Goal: Transaction & Acquisition: Purchase product/service

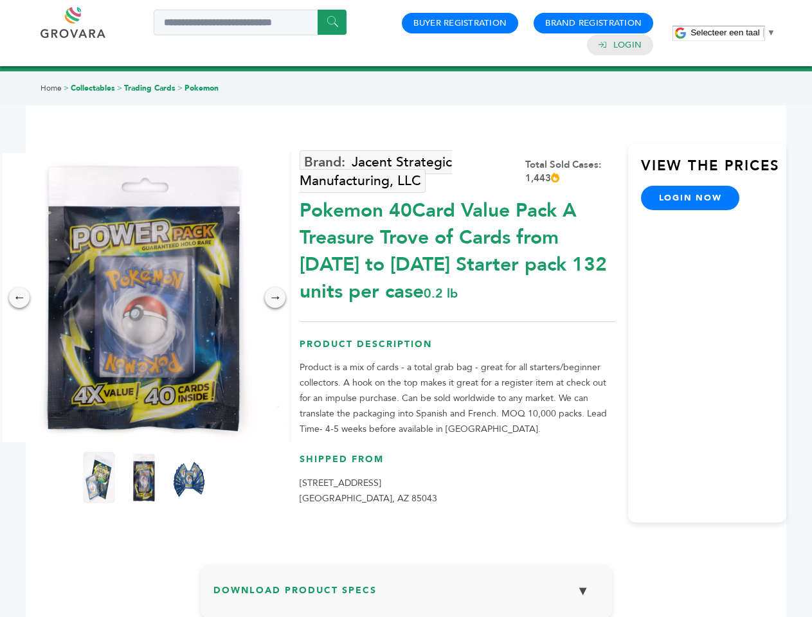
click at [733, 32] on span "Selecteer een taal" at bounding box center [724, 33] width 69 height 10
click at [144, 298] on img at bounding box center [143, 297] width 289 height 289
click at [733, 32] on span "Selecteer een taal" at bounding box center [724, 33] width 69 height 10
click at [144, 298] on img at bounding box center [143, 297] width 289 height 289
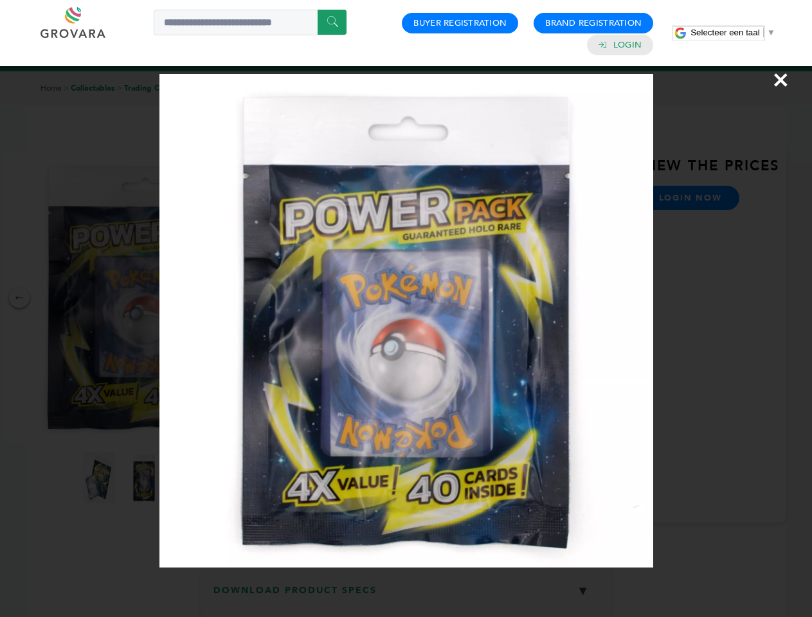
click at [19, 298] on div "×" at bounding box center [406, 308] width 812 height 617
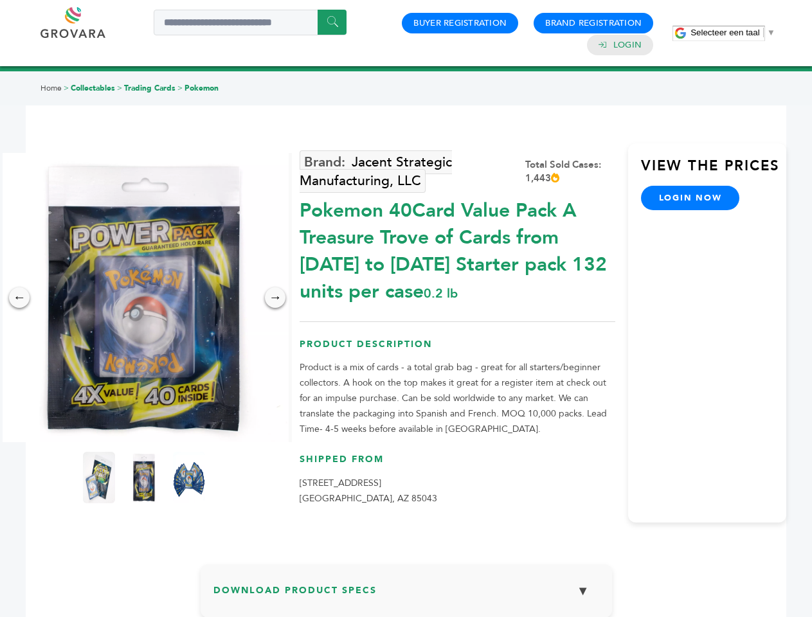
click at [275, 298] on div "→" at bounding box center [275, 297] width 21 height 21
click at [99, 478] on img at bounding box center [99, 477] width 32 height 51
click at [0, 0] on div "×" at bounding box center [0, 0] width 0 height 0
click at [189, 478] on img at bounding box center [189, 477] width 32 height 51
click at [0, 0] on div "×" at bounding box center [0, 0] width 0 height 0
